Goal: Check status: Check status

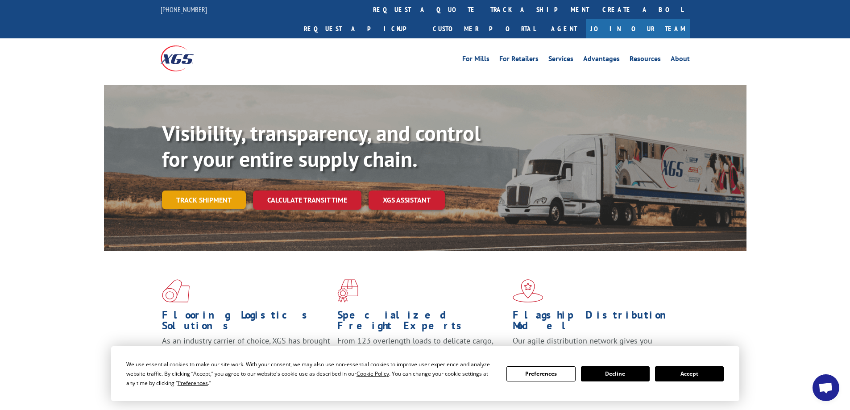
click at [208, 190] on link "Track shipment" at bounding box center [204, 199] width 84 height 19
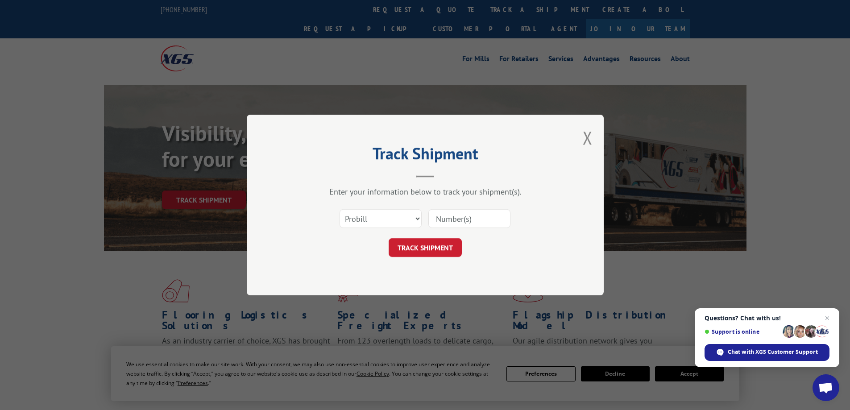
paste input "261936250904"
click at [470, 211] on input "261936250904" at bounding box center [469, 218] width 82 height 19
paste input "449728"
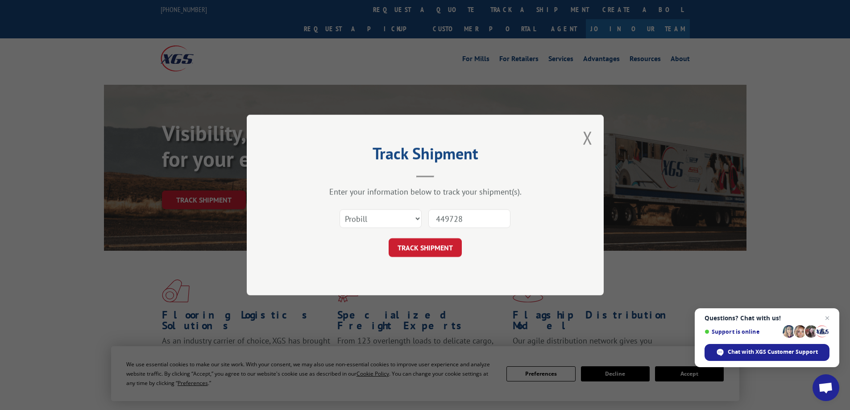
type input "449728"
click at [392, 219] on select "Select category... Probill BOL PO" at bounding box center [380, 218] width 82 height 19
select select "bol"
click at [339, 209] on select "Select category... Probill BOL PO" at bounding box center [380, 218] width 82 height 19
click at [417, 245] on button "TRACK SHIPMENT" at bounding box center [424, 247] width 73 height 19
